Goal: Information Seeking & Learning: Check status

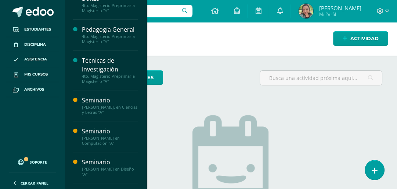
scroll to position [200, 0]
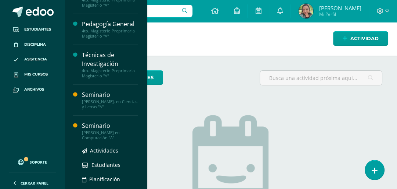
click at [107, 133] on div "[PERSON_NAME] en Computación "A"" at bounding box center [110, 135] width 56 height 10
click at [107, 165] on span "Estudiantes" at bounding box center [106, 164] width 29 height 7
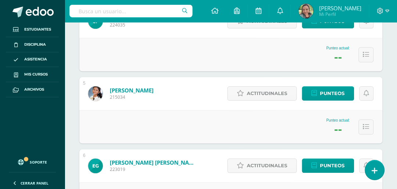
scroll to position [413, 0]
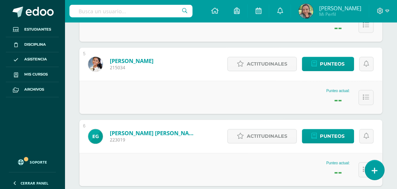
click at [167, 42] on div "Punteo actual: --" at bounding box center [230, 24] width 303 height 33
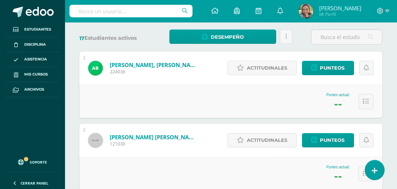
scroll to position [109, 0]
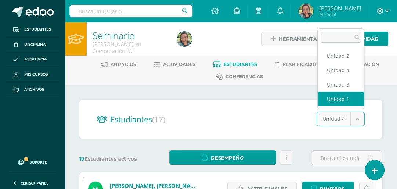
select select "/dashboard/teacher/section/2719/students/?unit=173302"
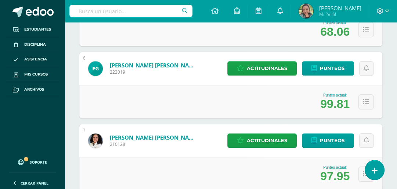
scroll to position [17, 0]
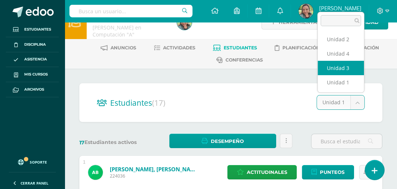
select select "/dashboard/teacher/section/2719/students/?unit=173306"
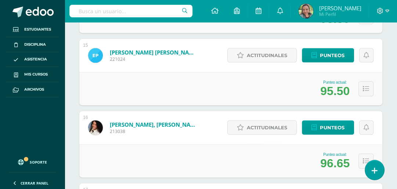
scroll to position [1252, 0]
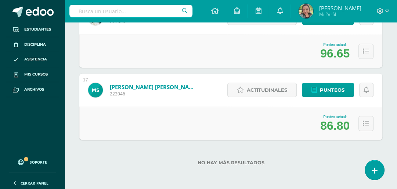
click at [331, 150] on div "No hay más resultados" at bounding box center [230, 157] width 303 height 34
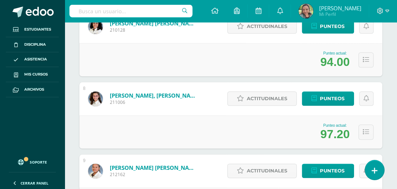
scroll to position [0, 0]
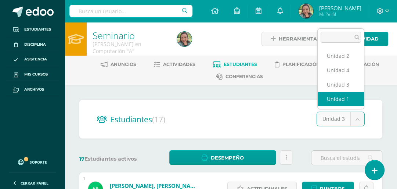
select select "/dashboard/teacher/section/2719/students/?unit=173302"
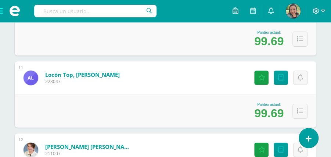
scroll to position [832, 0]
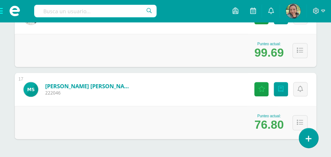
scroll to position [1258, 0]
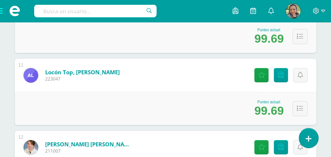
click at [316, 92] on div "Actitudinales Punteos" at bounding box center [279, 75] width 73 height 33
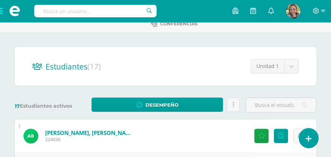
scroll to position [0, 0]
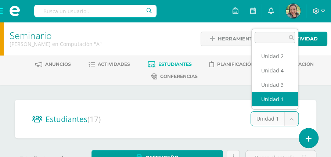
select select "/dashboard/teacher/section/2719/students/?unit=173305"
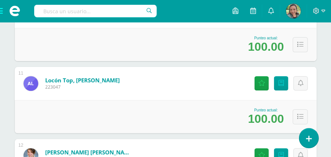
scroll to position [827, 0]
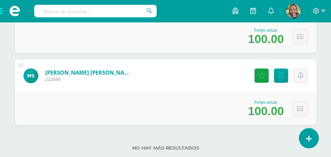
scroll to position [1273, 0]
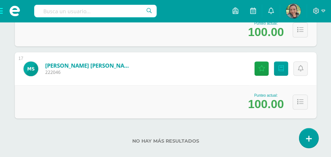
drag, startPoint x: 334, startPoint y: 136, endPoint x: 256, endPoint y: 129, distance: 78.3
click at [256, 129] on div "No hay más resultados" at bounding box center [166, 135] width 302 height 34
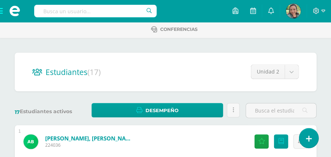
scroll to position [0, 0]
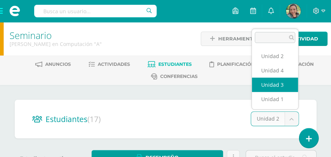
select select "/dashboard/teacher/section/2719/students/?unit=173306"
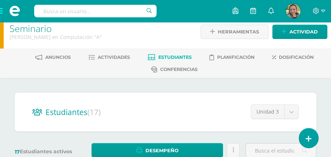
scroll to position [7, 0]
drag, startPoint x: 329, startPoint y: 91, endPoint x: 330, endPoint y: 101, distance: 10.0
click at [330, 101] on div "Estudiantes (17) Unidad 3 Unidad 2 Unidad 4 Unidad 3 Unidad 1 17 Estudiantes ac…" at bounding box center [165, 129] width 331 height 102
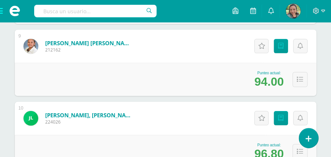
scroll to position [726, 0]
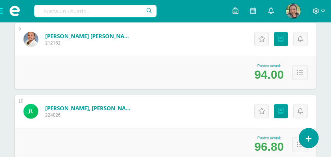
drag, startPoint x: 333, startPoint y: 84, endPoint x: 217, endPoint y: 93, distance: 116.2
click at [217, 93] on div "1 Barahona Lima, Ana Laura 224036 Punteo actual: 94.00 Actitudinales Punteos As…" at bounding box center [166, 55] width 302 height 1219
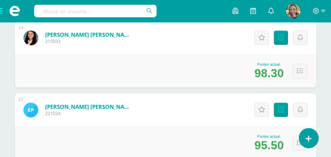
scroll to position [1097, 0]
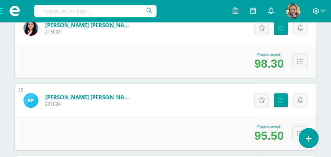
drag, startPoint x: 332, startPoint y: 124, endPoint x: 182, endPoint y: 99, distance: 152.8
click at [182, 99] on div "15 Pérez Hernández, Estefany Sofía 221024 Punteo actual: 95.50 Actitudinales Pu…" at bounding box center [166, 117] width 302 height 66
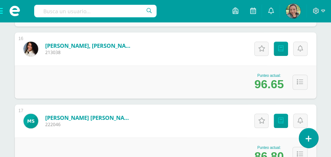
scroll to position [1283, 0]
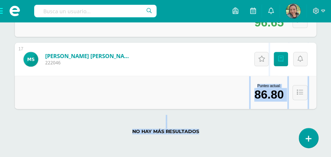
drag, startPoint x: 331, startPoint y: 146, endPoint x: 331, endPoint y: 107, distance: 39.0
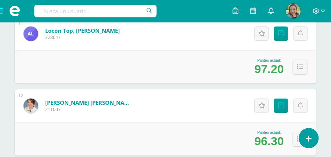
scroll to position [0, 0]
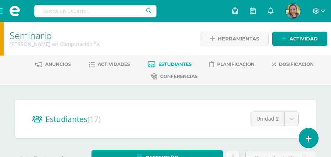
select select "/dashboard/teacher/section/2719/students/?unit=173306"
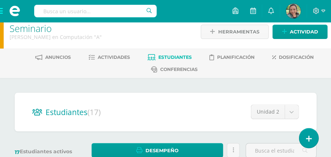
click at [57, 14] on input "text" at bounding box center [95, 11] width 122 height 13
click at [118, 23] on h1 "Seminario" at bounding box center [101, 28] width 182 height 10
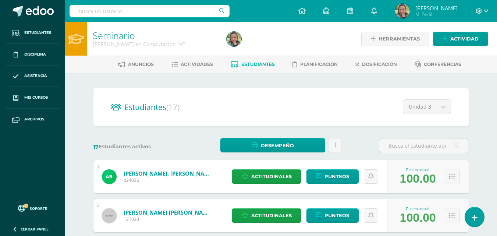
drag, startPoint x: 95, startPoint y: 64, endPoint x: 142, endPoint y: 97, distance: 57.4
click at [142, 97] on div "Estudiantes (17) Unidad 3 Unidad 2 Unidad 4 Unidad 3 Unidad 1" at bounding box center [280, 107] width 375 height 39
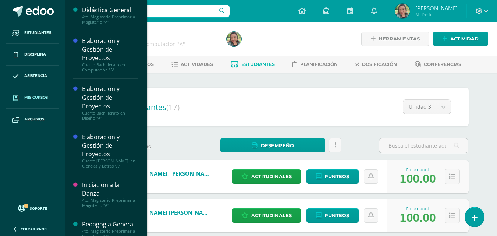
click at [36, 97] on span "Mis cursos" at bounding box center [36, 98] width 24 height 6
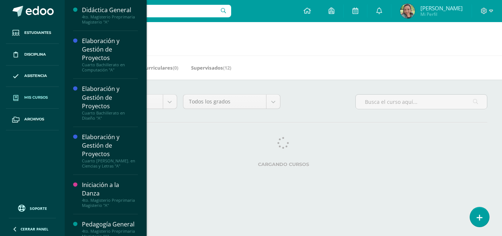
click at [44, 100] on span "Mis cursos" at bounding box center [36, 98] width 24 height 6
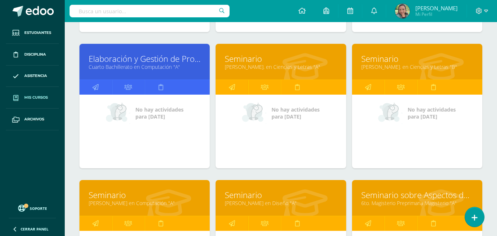
scroll to position [368, 0]
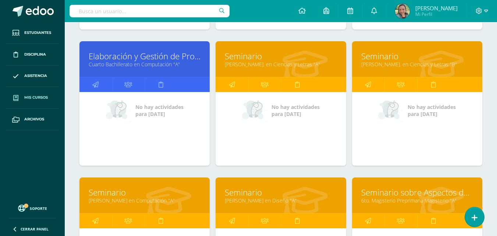
click at [124, 58] on link "[PERSON_NAME]. en Ciencias y Letras "A"" at bounding box center [281, 64] width 112 height 7
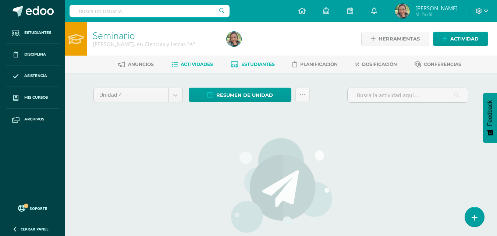
drag, startPoint x: 304, startPoint y: 95, endPoint x: 267, endPoint y: 63, distance: 48.2
click at [267, 63] on span "Estudiantes" at bounding box center [257, 64] width 33 height 6
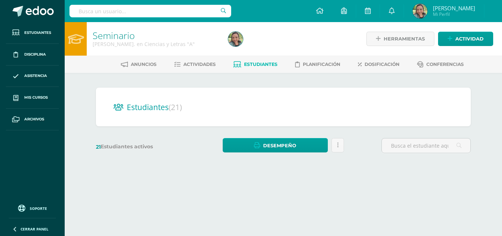
click at [176, 93] on div "Estudiantes (21) Unidad 3 Unidad 2 Unidad 1 Unidad 4" at bounding box center [283, 107] width 375 height 39
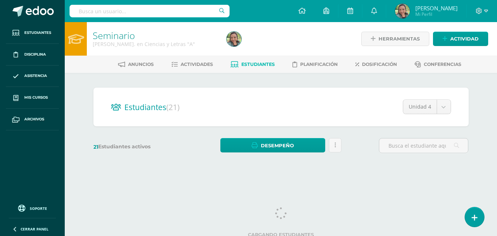
click at [268, 63] on span "Estudiantes" at bounding box center [257, 64] width 33 height 6
click at [314, 65] on span "Planificación" at bounding box center [319, 64] width 38 height 6
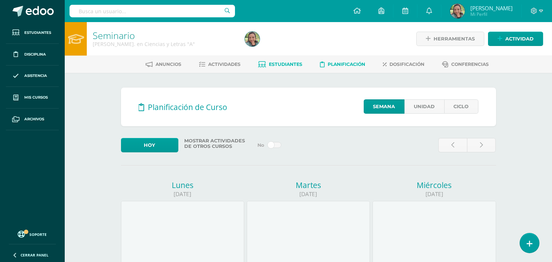
click at [284, 63] on span "Estudiantes" at bounding box center [285, 64] width 33 height 6
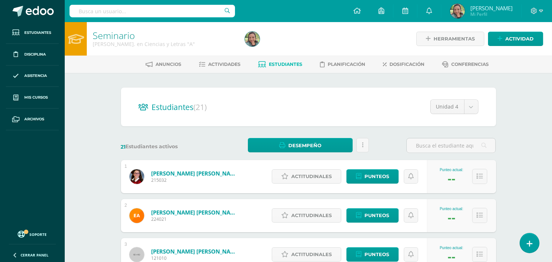
click at [101, 12] on input "text" at bounding box center [151, 11] width 165 height 13
click at [412, 119] on div "Estudiantes (21) Unidad 4 Unidad 3 Unidad 2 Unidad 1 Unidad 4" at bounding box center [308, 107] width 375 height 39
click at [225, 65] on span "Actividades" at bounding box center [224, 64] width 32 height 6
click at [282, 64] on span "Estudiantes" at bounding box center [285, 64] width 33 height 6
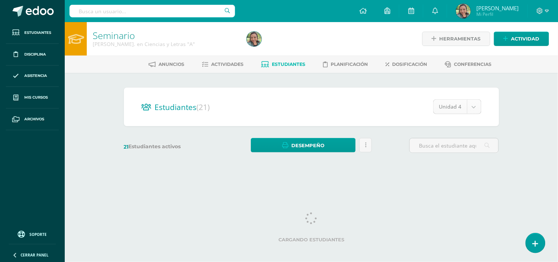
click at [474, 104] on body "Estudiantes Disciplina Asistencia Mis cursos Archivos Soporte Ayuda Reportar un…" at bounding box center [279, 87] width 558 height 175
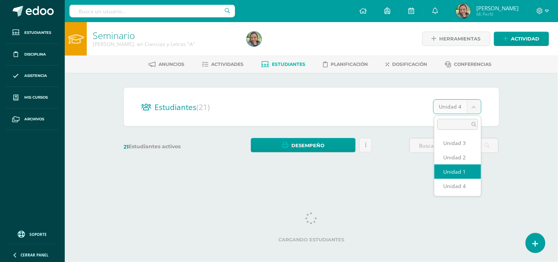
select select "/dashboard/teacher/section/2728/students/?unit=173365"
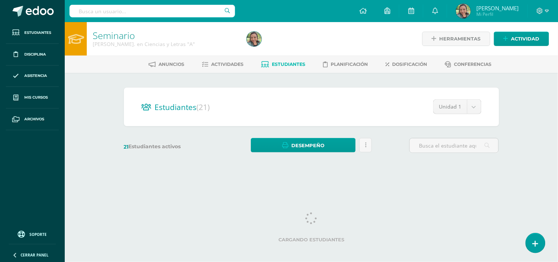
click at [461, 168] on div "Estudiantes (21) Unidad 1 Unidad 3 Unidad 2 Unidad 1 Unidad 4 21 Estudiantes ac…" at bounding box center [311, 124] width 404 height 102
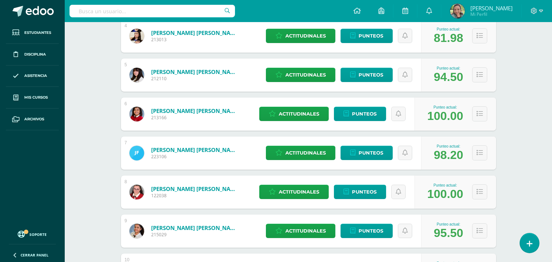
scroll to position [254, 0]
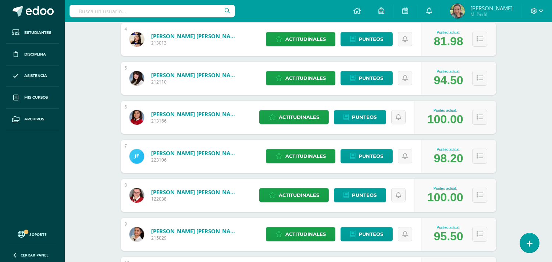
drag, startPoint x: 556, startPoint y: 99, endPoint x: 537, endPoint y: 45, distance: 56.7
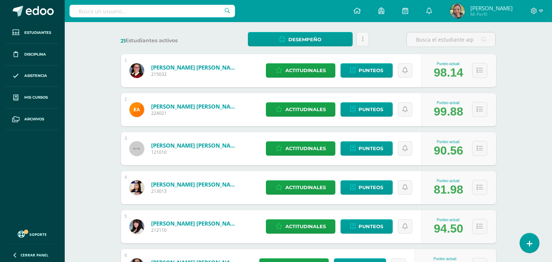
scroll to position [0, 0]
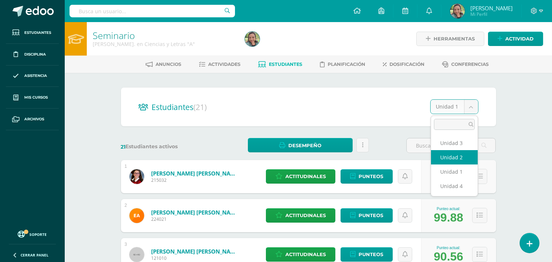
select select "/dashboard/teacher/section/2728/students/?unit=173368"
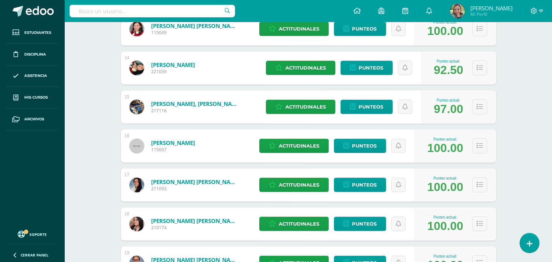
scroll to position [600, 0]
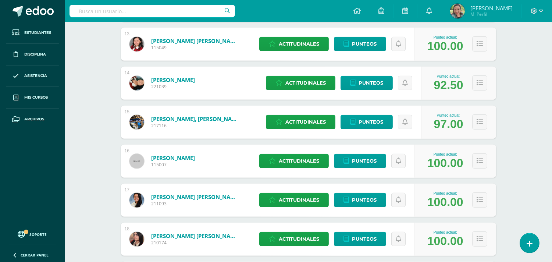
drag, startPoint x: 551, startPoint y: 196, endPoint x: 530, endPoint y: 207, distance: 23.7
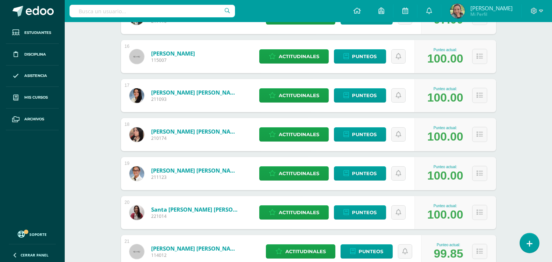
scroll to position [759, 0]
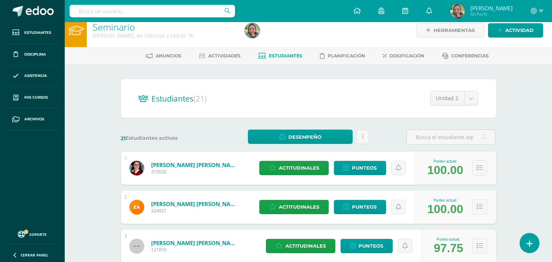
scroll to position [0, 0]
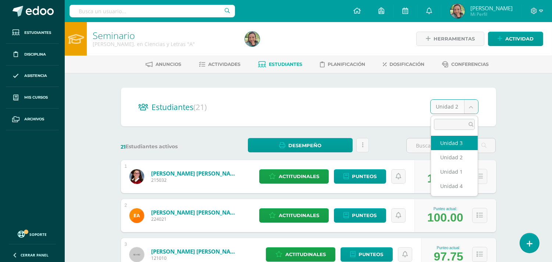
select select "/dashboard/teacher/section/2728/students/?unit=173369"
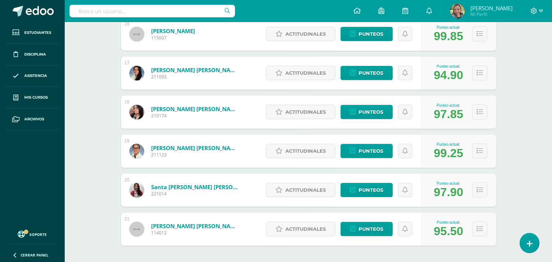
scroll to position [726, 0]
